Goal: Check status

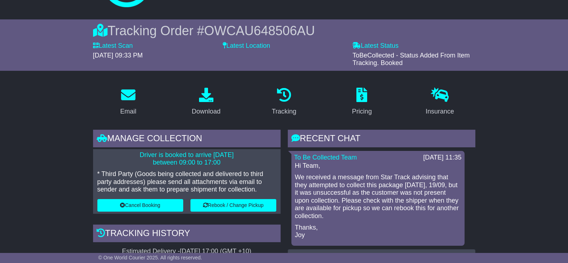
scroll to position [45, 0]
click at [262, 35] on span "OWCAU648506AU" at bounding box center [259, 31] width 111 height 15
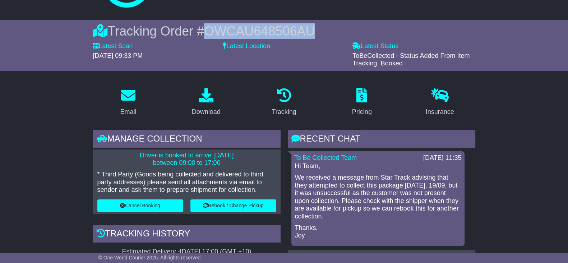
click at [262, 35] on span "OWCAU648506AU" at bounding box center [259, 31] width 111 height 15
copy span "OWCAU648506AU"
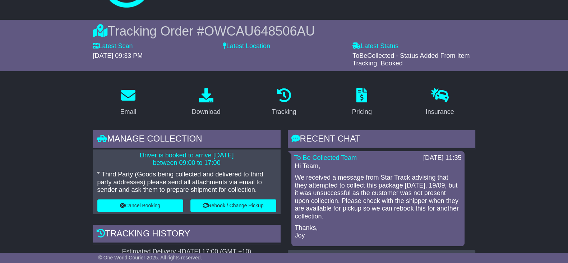
drag, startPoint x: 64, startPoint y: 114, endPoint x: 85, endPoint y: 53, distance: 64.5
